Goal: Task Accomplishment & Management: Manage account settings

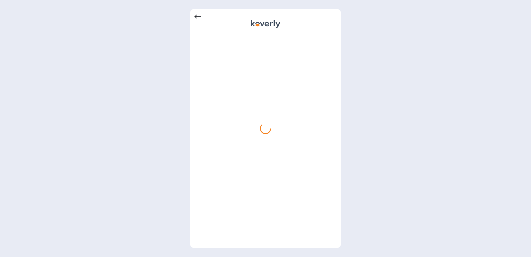
click at [195, 17] on icon at bounding box center [197, 17] width 7 height 4
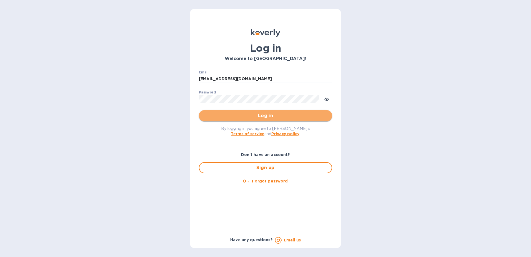
click at [262, 118] on span "Log in" at bounding box center [265, 115] width 124 height 7
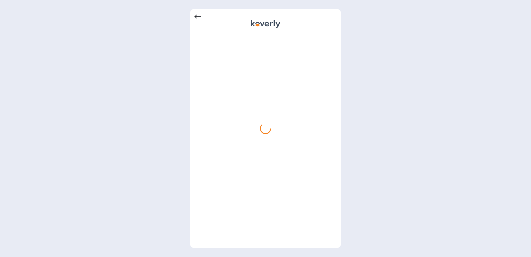
click at [194, 18] on icon at bounding box center [197, 16] width 7 height 7
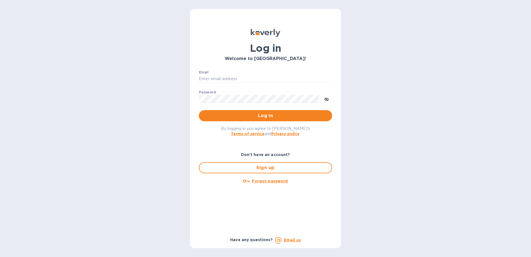
type input "fshobe@goldenramimports.com"
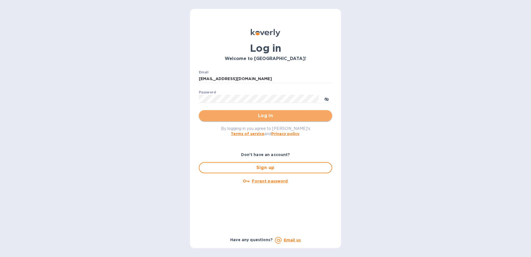
click at [258, 114] on span "Log in" at bounding box center [265, 115] width 124 height 7
